Goal: Task Accomplishment & Management: Complete application form

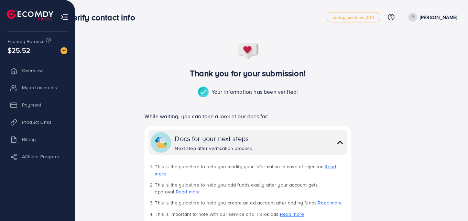
click at [40, 124] on li "Product Links" at bounding box center [37, 122] width 75 height 14
click at [45, 121] on li "Product Links" at bounding box center [37, 122] width 75 height 14
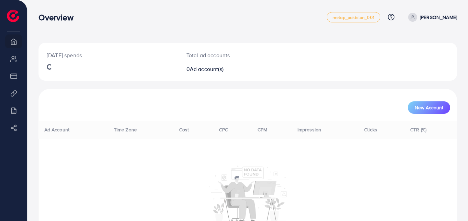
click at [49, 76] on div "[DATE] spends" at bounding box center [109, 62] width 140 height 38
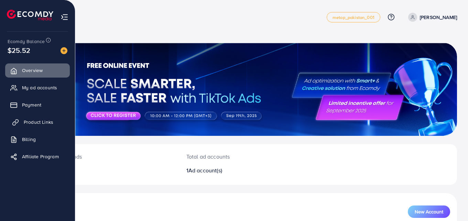
click at [38, 122] on span "Product Links" at bounding box center [39, 121] width 30 height 7
click at [32, 119] on span "Product Links" at bounding box center [39, 121] width 30 height 7
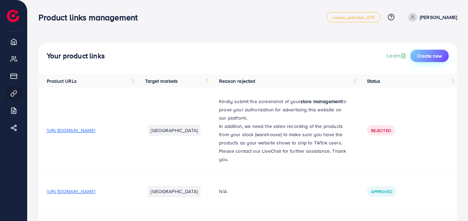
click at [432, 56] on span "Create new" at bounding box center [429, 55] width 25 height 7
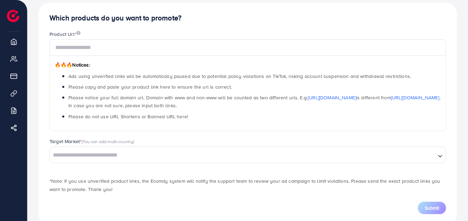
scroll to position [75, 0]
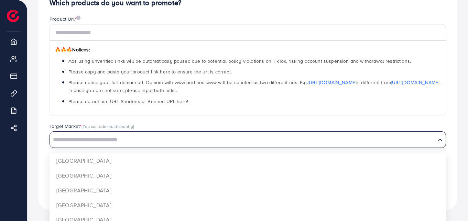
click at [441, 141] on icon "Search for option" at bounding box center [440, 139] width 7 height 7
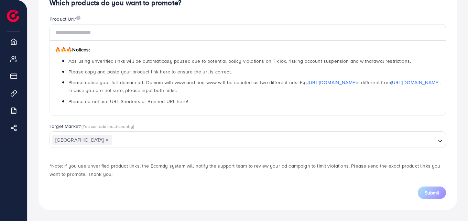
click at [444, 160] on div "Which products do you want to promote? Product Url * 🔥🔥🔥 Notices: Ads using unv…" at bounding box center [248, 99] width 419 height 222
click at [106, 139] on icon "Deselect Argentina" at bounding box center [107, 139] width 3 height 3
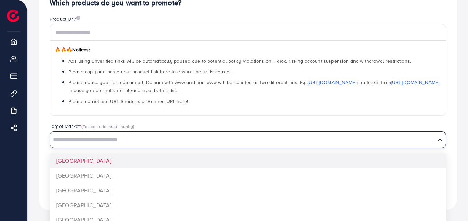
click at [440, 139] on icon "Search for option" at bounding box center [440, 139] width 7 height 7
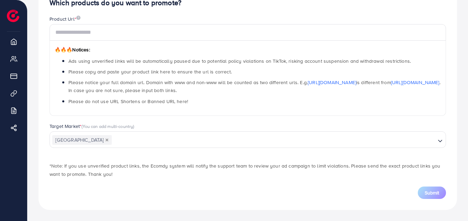
scroll to position [0, 0]
click at [142, 199] on div "Which products do you want to promote? Product Url * 🔥🔥🔥 Notices: Ads using unv…" at bounding box center [248, 99] width 419 height 222
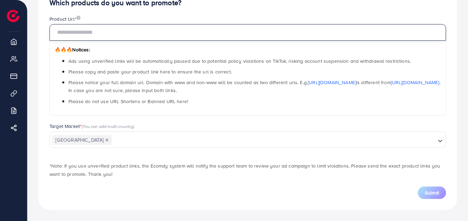
click at [100, 32] on input "text" at bounding box center [248, 32] width 397 height 17
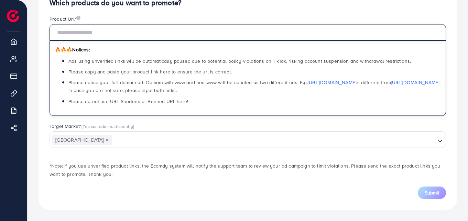
paste input "**********"
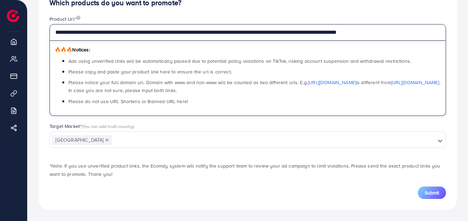
type input "**********"
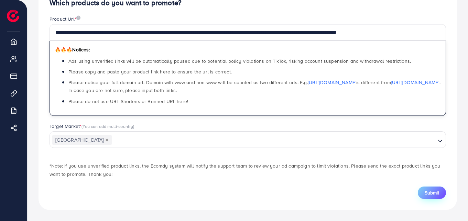
click at [425, 190] on span "Submit" at bounding box center [432, 192] width 14 height 7
